Goal: Task Accomplishment & Management: Manage account settings

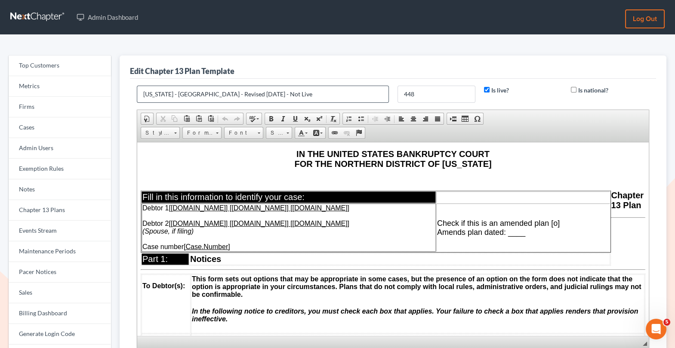
click at [222, 91] on input "Alabama - Northern District - Revised 1/1/19 - Not Live" at bounding box center [263, 94] width 252 height 17
click at [284, 89] on input "Alabama - Northern District - Revised 1/1/19 - Not Live" at bounding box center [263, 94] width 252 height 17
click at [290, 92] on input "Alabama - Northern District - Revised 1/1/19 - Not Live" at bounding box center [263, 94] width 252 height 17
drag, startPoint x: 290, startPoint y: 92, endPoint x: 266, endPoint y: 91, distance: 24.5
click at [266, 91] on input "Alabama - Northern District - Revised 1/1/19 - Not Live" at bounding box center [263, 94] width 252 height 17
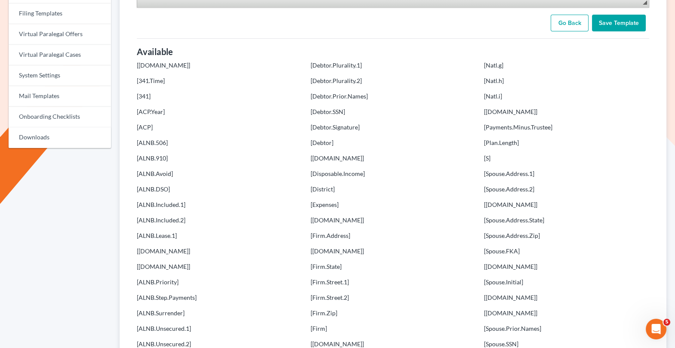
scroll to position [195, 0]
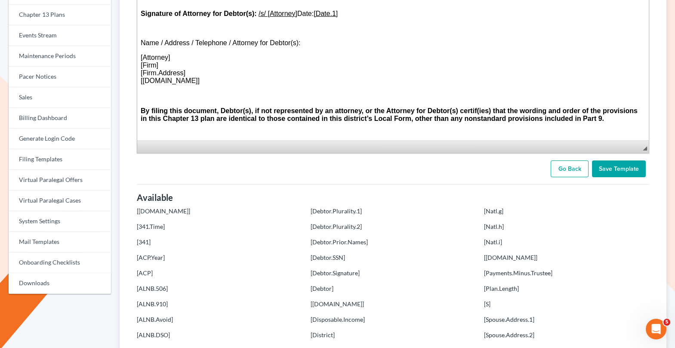
type input "[US_STATE] - [GEOGRAPHIC_DATA] - Revised [DATE] - Testing [DATE]"
click at [611, 163] on input "Save Template" at bounding box center [619, 168] width 54 height 17
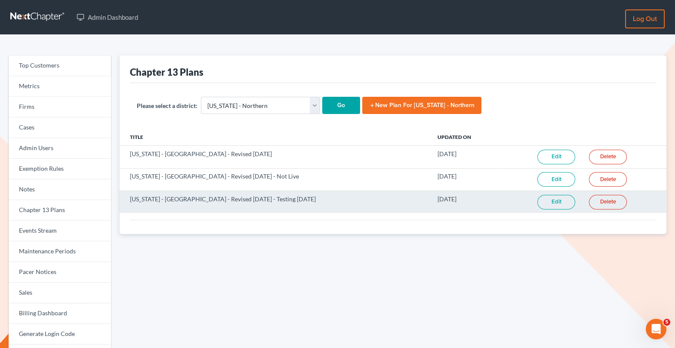
click at [553, 202] on link "Edit" at bounding box center [556, 202] width 38 height 15
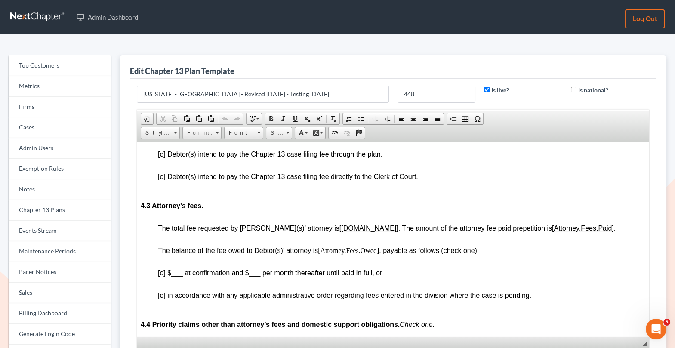
scroll to position [1281, 0]
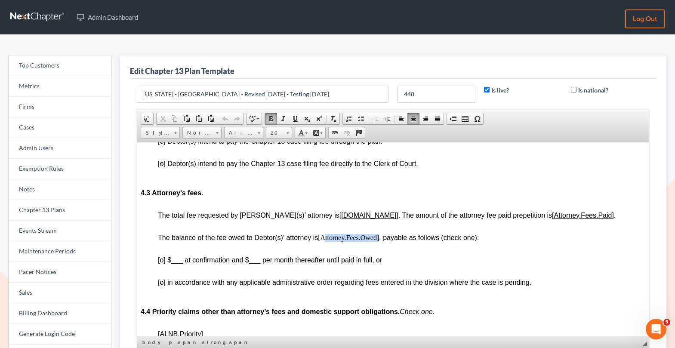
drag, startPoint x: 381, startPoint y: 244, endPoint x: 324, endPoint y: 244, distance: 56.8
click at [324, 244] on p "The balance of the fee owed to Debtor(s)' attorney is [Attorney.Fees.Owed] . pa…" at bounding box center [401, 241] width 487 height 15
click at [339, 219] on u "[[DOMAIN_NAME]]" at bounding box center [368, 214] width 59 height 7
click at [342, 244] on p "The balance of the fee owed to Debtor(s)' attorney is [Attorney.Fees.Owed] . pa…" at bounding box center [401, 241] width 487 height 15
click at [339, 219] on u "[[DOMAIN_NAME]]" at bounding box center [368, 214] width 59 height 7
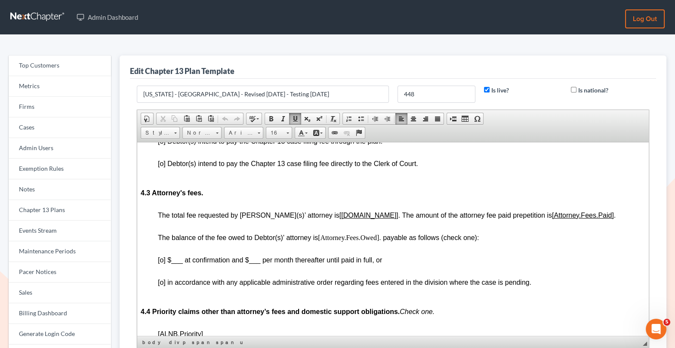
click at [333, 245] on p "The balance of the fee owed to Debtor(s)' attorney is [Attorney.Fees.Owed] . pa…" at bounding box center [401, 241] width 487 height 15
drag, startPoint x: 324, startPoint y: 245, endPoint x: 380, endPoint y: 245, distance: 56.4
click at [380, 245] on p "The balance of the fee owed to Debtor(s)' attorney is [Attorney.Fees.Owed] . pa…" at bounding box center [401, 241] width 487 height 15
click at [242, 134] on span "Font" at bounding box center [240, 132] width 30 height 11
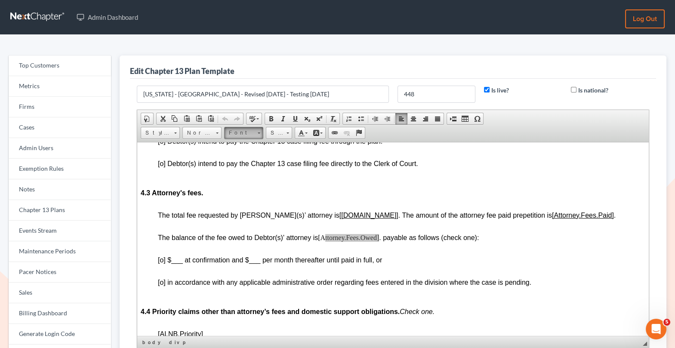
click at [255, 133] on link "Font" at bounding box center [243, 133] width 39 height 12
click at [256, 130] on link "Font" at bounding box center [243, 133] width 39 height 12
click at [258, 130] on span at bounding box center [259, 132] width 2 height 8
click at [255, 151] on link "Arial" at bounding box center [256, 153] width 62 height 11
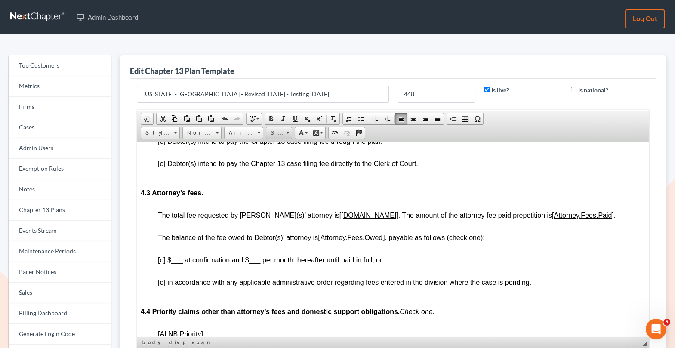
click at [275, 135] on span "Size" at bounding box center [274, 132] width 17 height 11
click at [285, 202] on link "16" at bounding box center [290, 204] width 49 height 11
click at [293, 117] on span at bounding box center [295, 118] width 7 height 7
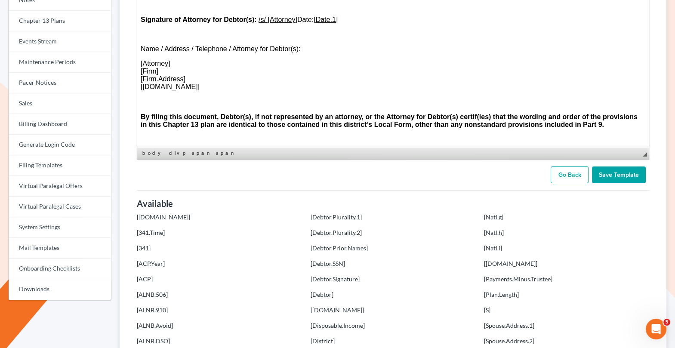
scroll to position [128, 0]
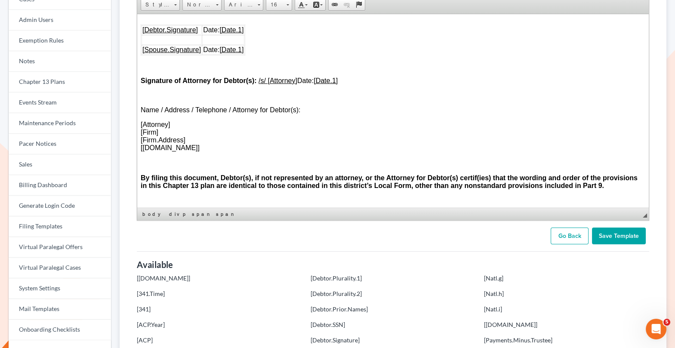
click at [613, 237] on input "Save Template" at bounding box center [619, 236] width 54 height 17
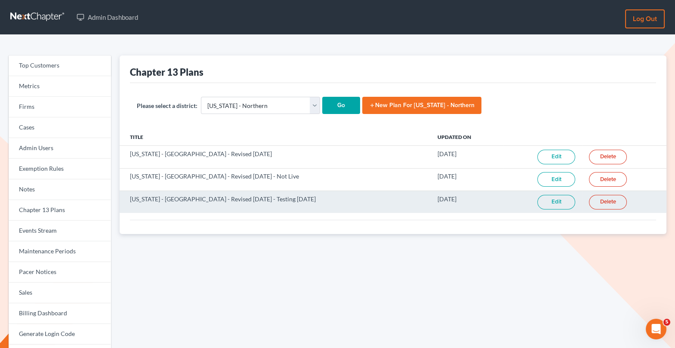
click at [552, 201] on link "Edit" at bounding box center [556, 202] width 38 height 15
